Goal: Task Accomplishment & Management: Use online tool/utility

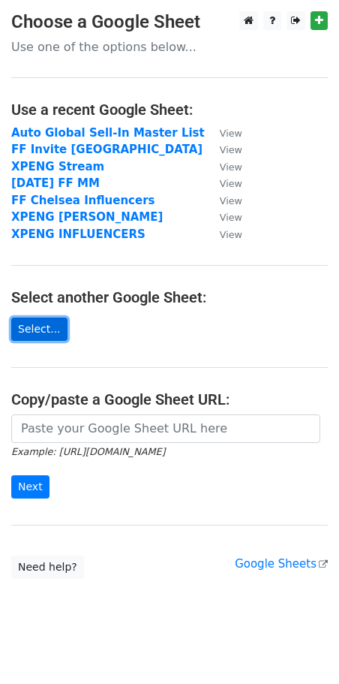
click at [31, 331] on link "Select..." at bounding box center [39, 329] width 56 height 23
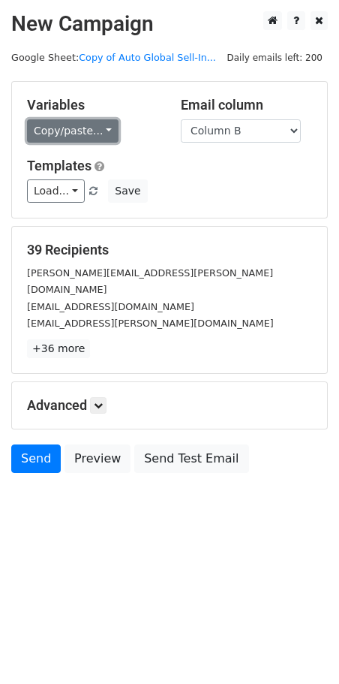
click at [93, 132] on link "Copy/paste..." at bounding box center [73, 130] width 92 height 23
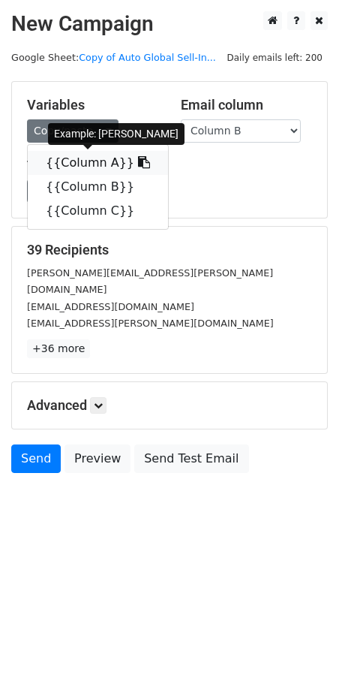
click at [89, 164] on link "{{Column A}}" at bounding box center [98, 163] width 140 height 24
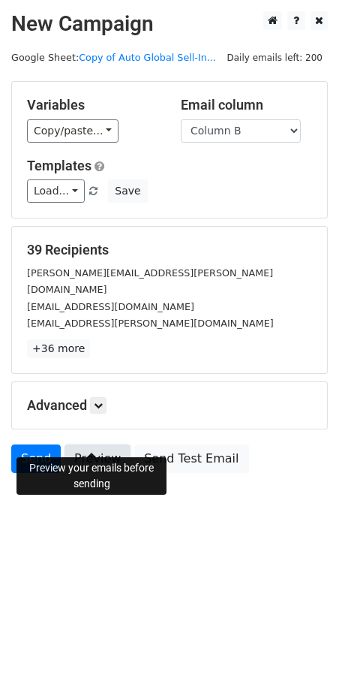
click at [98, 444] on link "Preview" at bounding box center [98, 458] width 66 height 29
click at [99, 444] on link "Preview" at bounding box center [98, 458] width 66 height 29
click at [85, 444] on link "Preview" at bounding box center [98, 458] width 66 height 29
click at [96, 444] on link "Preview" at bounding box center [98, 458] width 66 height 29
